Goal: Find specific page/section: Find specific page/section

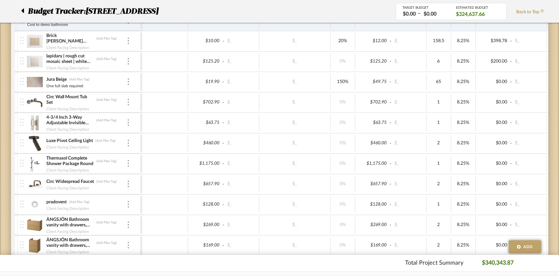
scroll to position [588, 0]
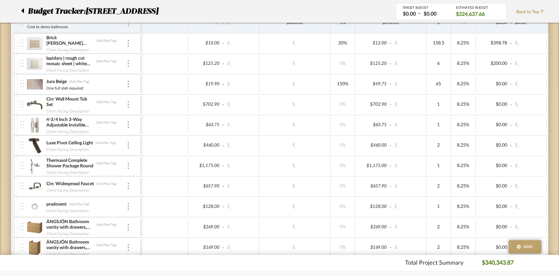
click at [23, 11] on icon at bounding box center [22, 10] width 3 height 5
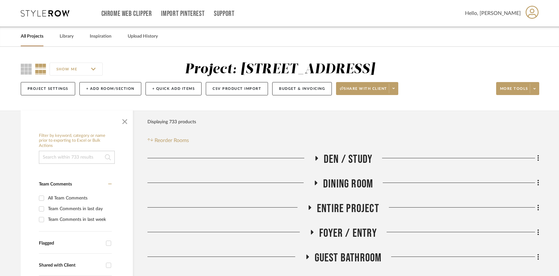
click at [40, 38] on link "All Projects" at bounding box center [32, 36] width 23 height 9
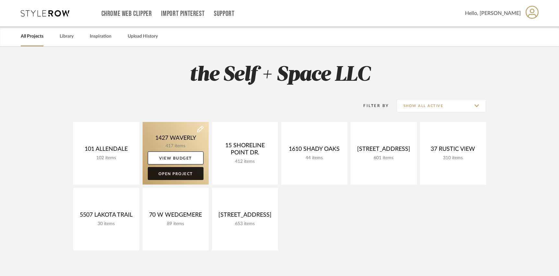
click at [174, 175] on link "Open Project" at bounding box center [176, 173] width 56 height 13
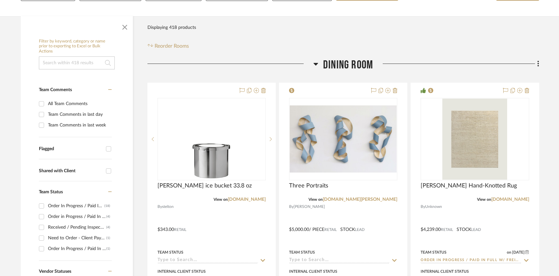
scroll to position [107, 0]
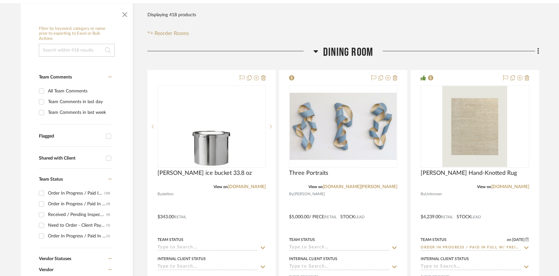
click at [347, 49] on span "Dining Room" at bounding box center [348, 52] width 50 height 14
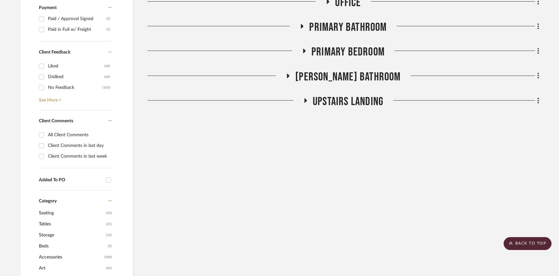
scroll to position [405, 0]
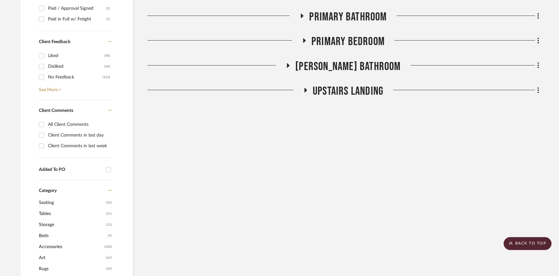
click at [340, 69] on span "[PERSON_NAME] Bathroom" at bounding box center [347, 67] width 105 height 14
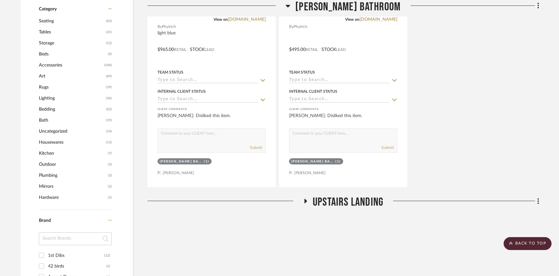
scroll to position [588, 0]
